Goal: Task Accomplishment & Management: Manage account settings

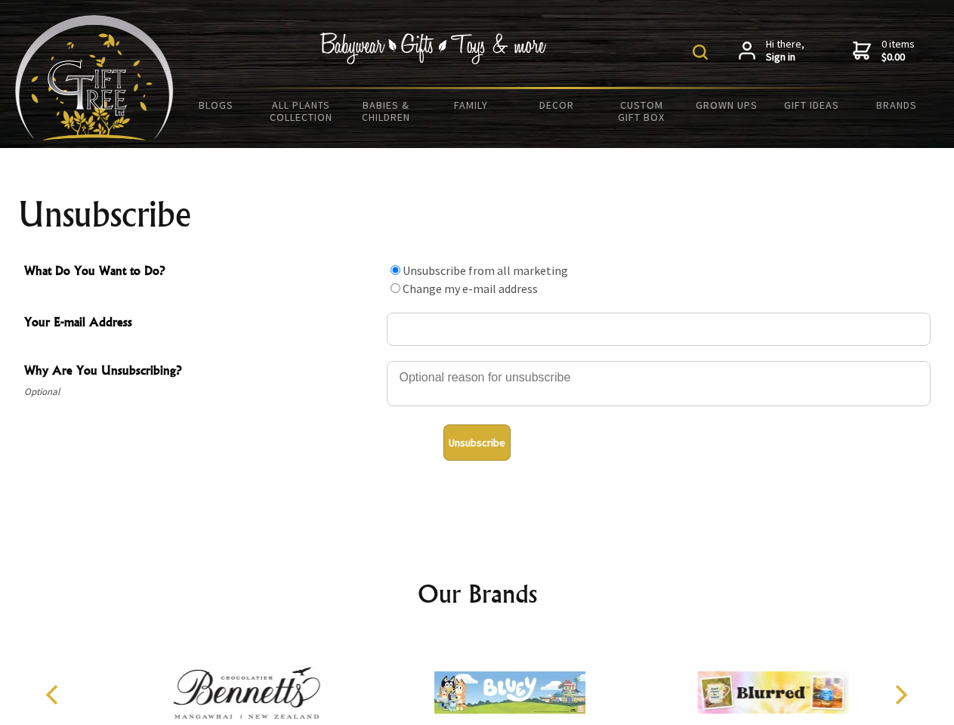
click at [703, 52] on img at bounding box center [700, 52] width 15 height 15
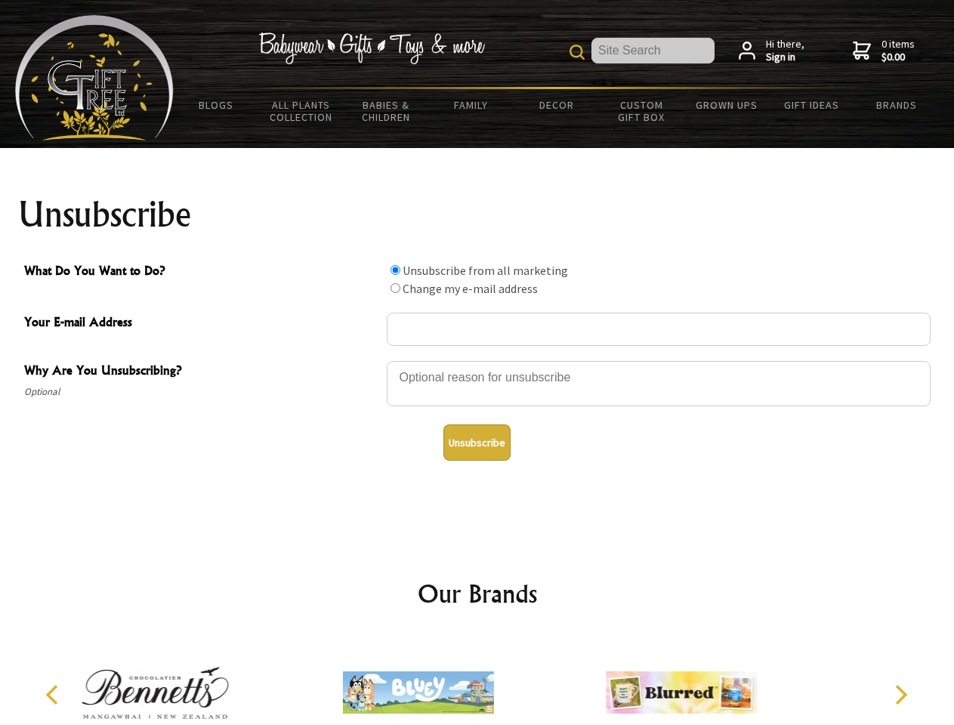
click at [478, 360] on div at bounding box center [659, 386] width 544 height 53
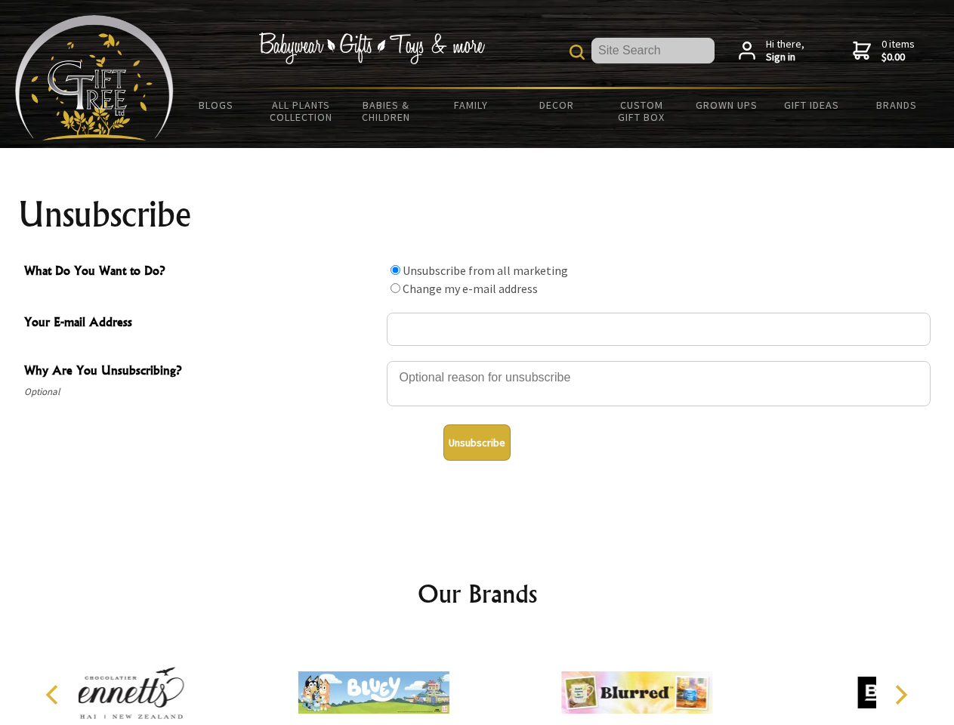
click at [395, 270] on input "What Do You Want to Do?" at bounding box center [396, 270] width 10 height 10
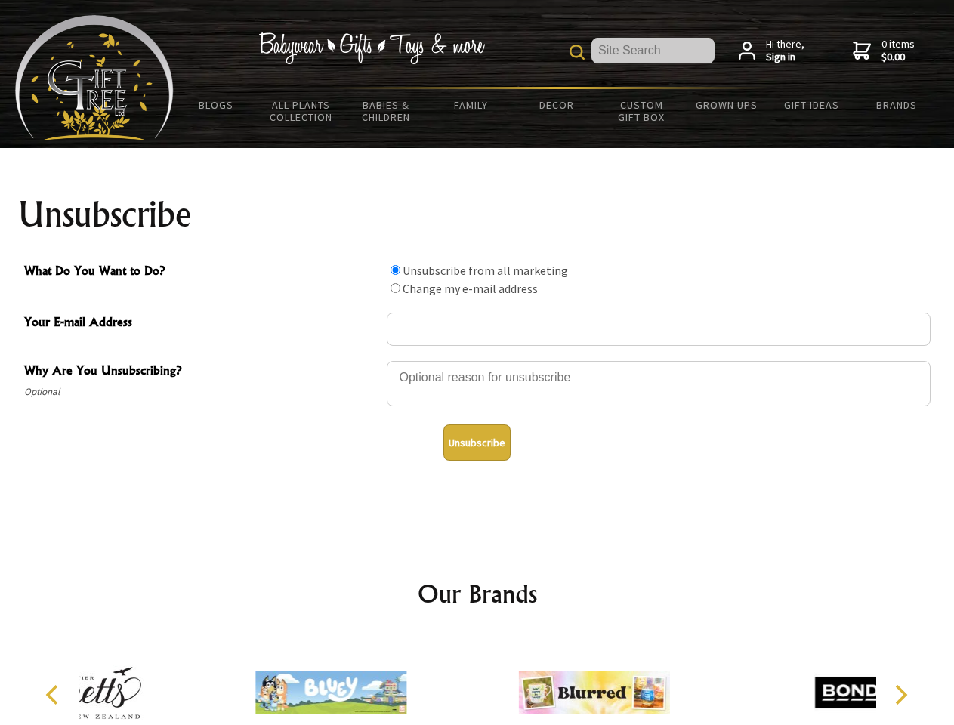
click at [395, 288] on input "What Do You Want to Do?" at bounding box center [396, 288] width 10 height 10
radio input "true"
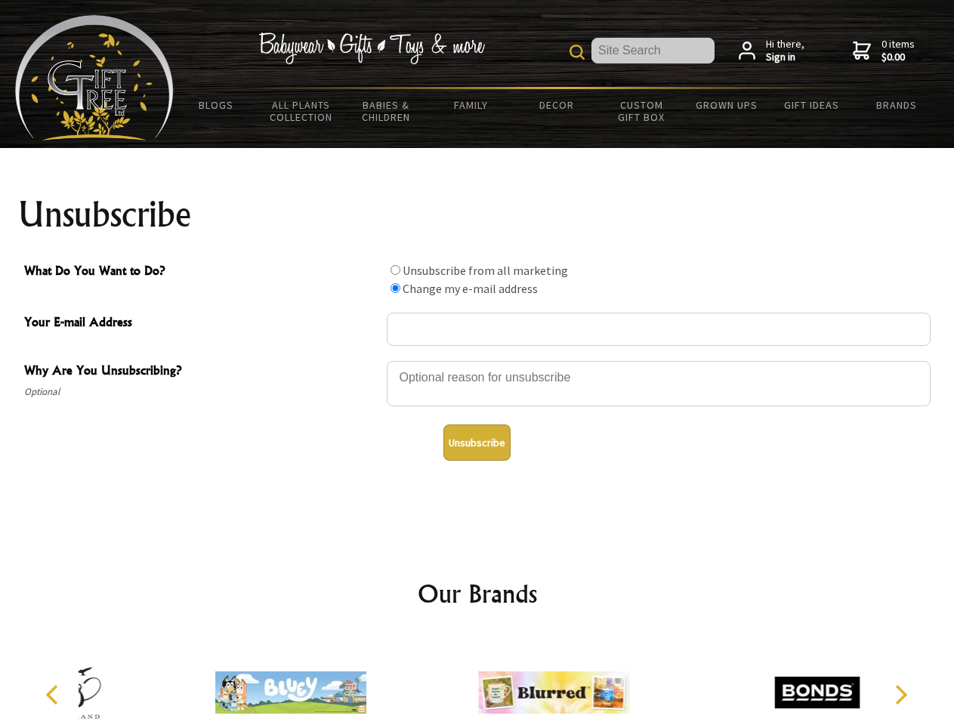
click at [477, 443] on button "Unsubscribe" at bounding box center [477, 443] width 67 height 36
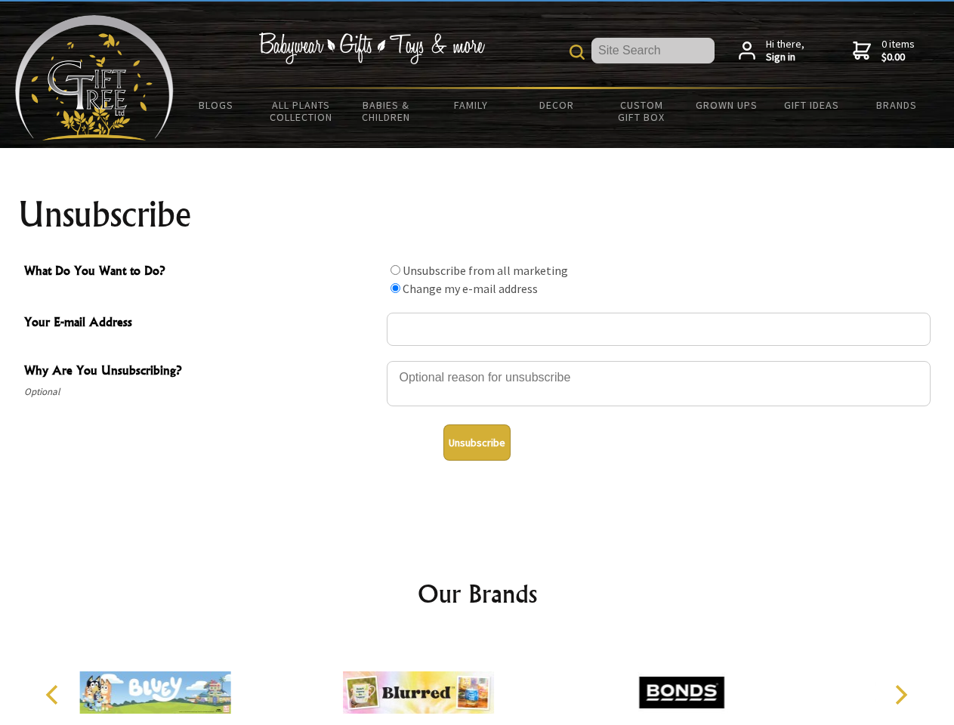
click at [54, 695] on icon "Previous" at bounding box center [54, 695] width 20 height 20
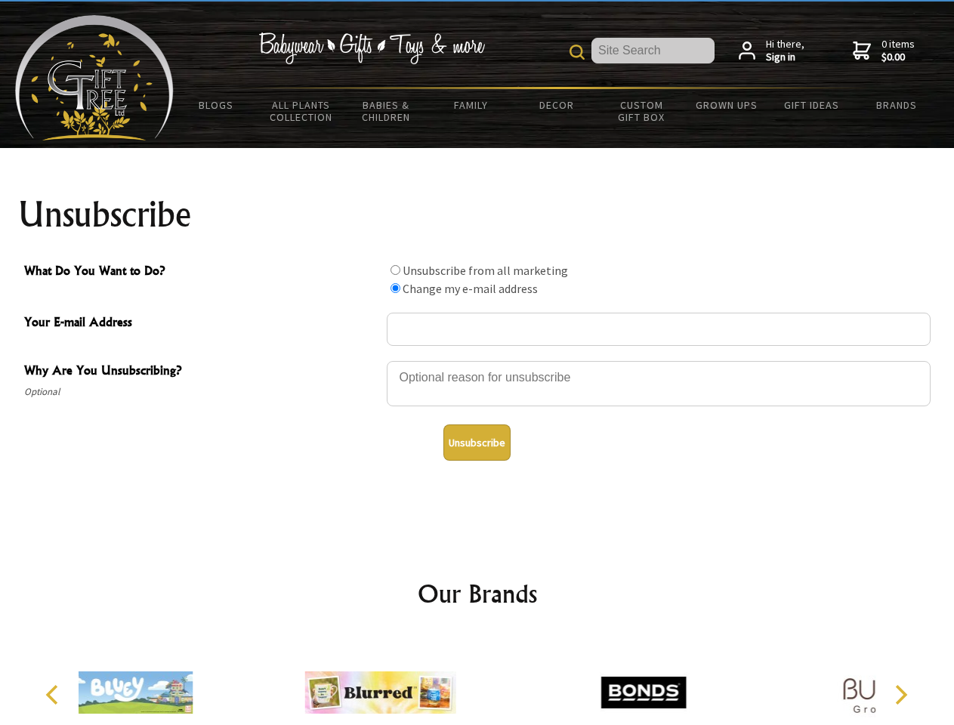
click at [901, 695] on icon "Next" at bounding box center [900, 695] width 20 height 20
